Goal: Navigation & Orientation: Find specific page/section

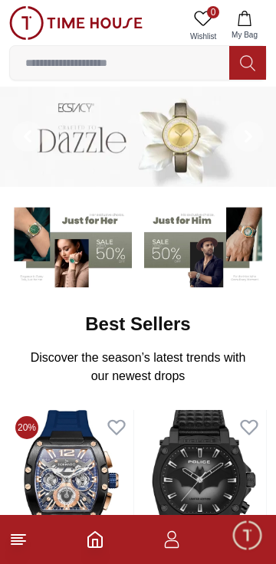
click at [18, 535] on line at bounding box center [18, 535] width 14 height 0
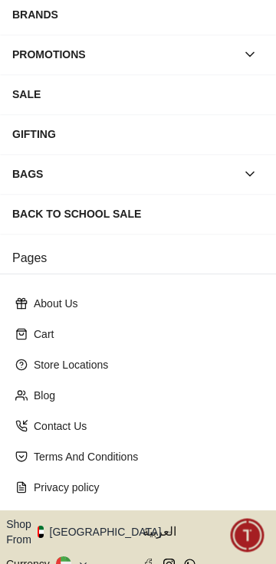
scroll to position [307, 0]
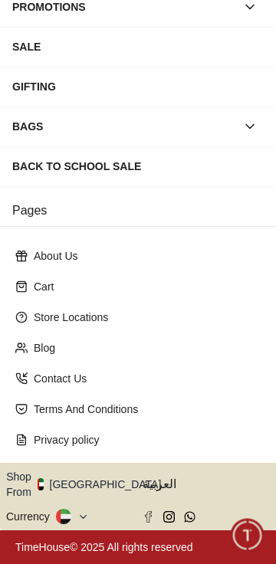
click at [239, 448] on p "Privacy policy" at bounding box center [144, 439] width 221 height 15
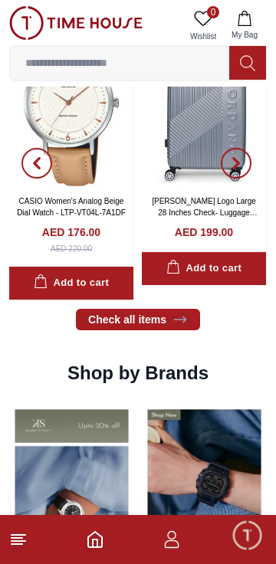
scroll to position [940, 0]
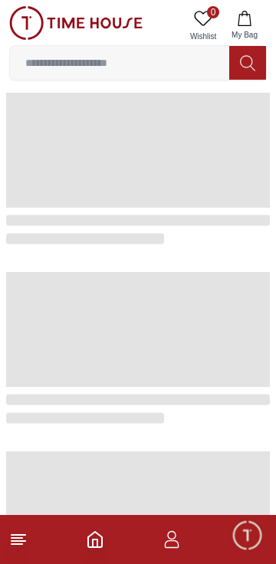
click at [19, 539] on icon at bounding box center [18, 539] width 18 height 18
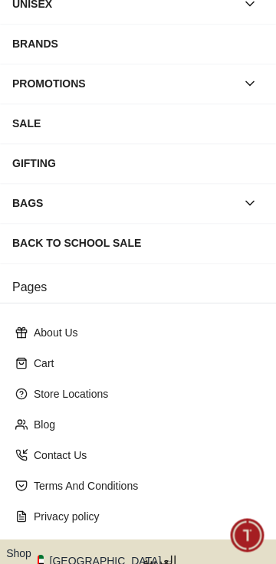
scroll to position [307, 0]
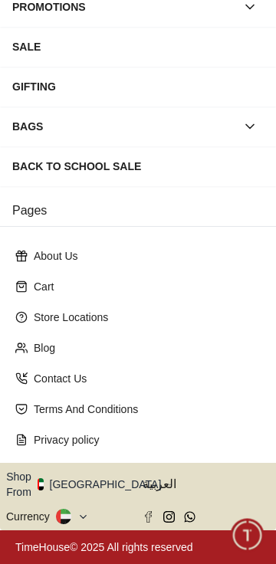
click at [110, 484] on button "Shop From [GEOGRAPHIC_DATA]" at bounding box center [89, 484] width 166 height 31
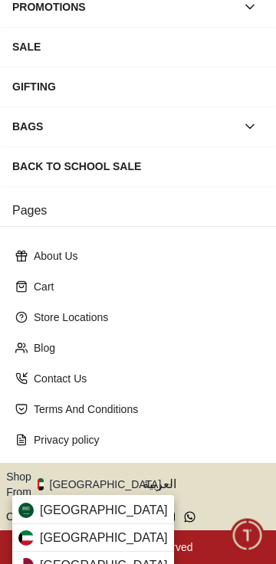
click at [61, 537] on span "[GEOGRAPHIC_DATA]" at bounding box center [104, 538] width 128 height 18
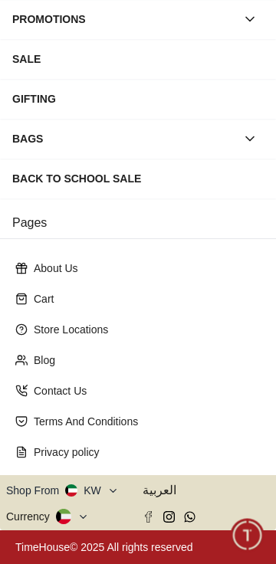
scroll to position [0, 0]
